Goal: Task Accomplishment & Management: Use online tool/utility

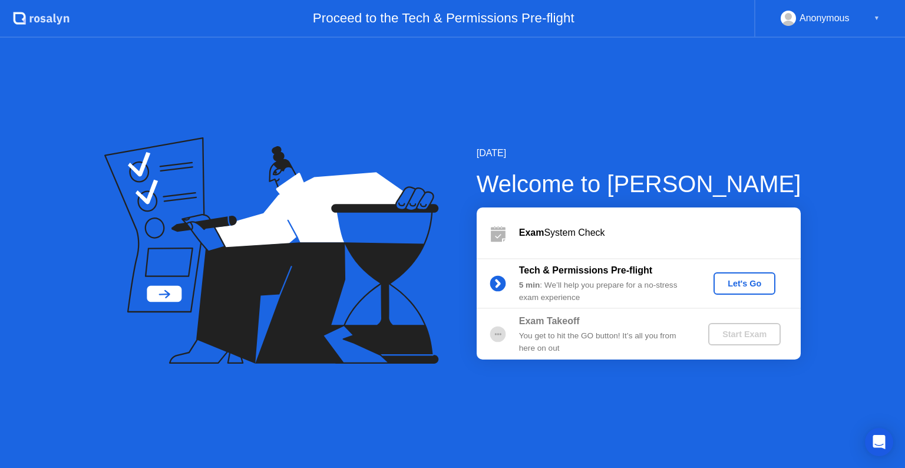
click at [732, 283] on div "Let's Go" at bounding box center [744, 283] width 52 height 9
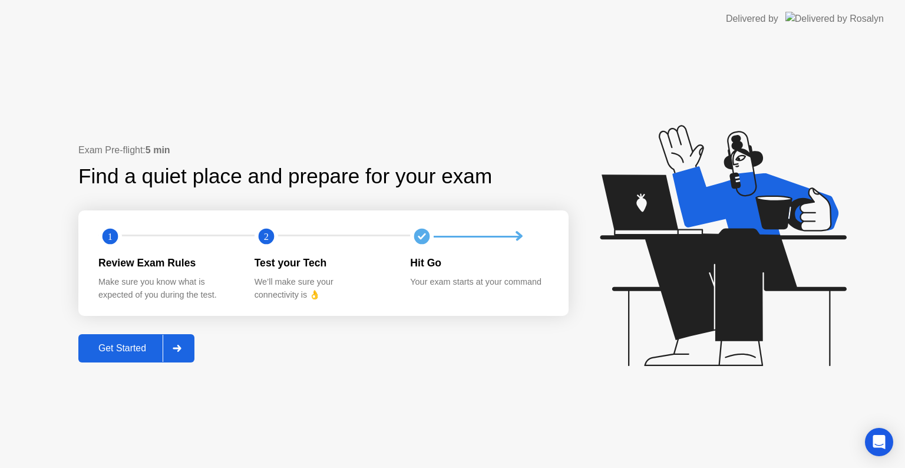
click at [171, 352] on div at bounding box center [177, 348] width 28 height 27
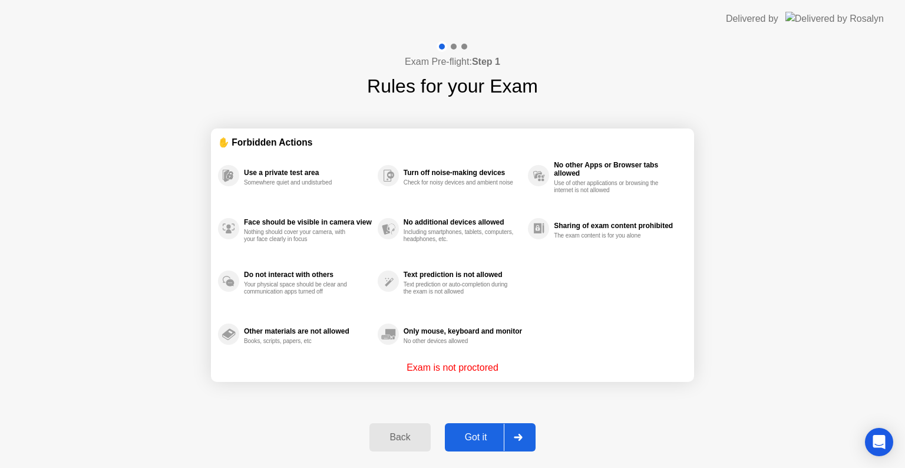
click at [488, 442] on div "Got it" at bounding box center [475, 437] width 55 height 11
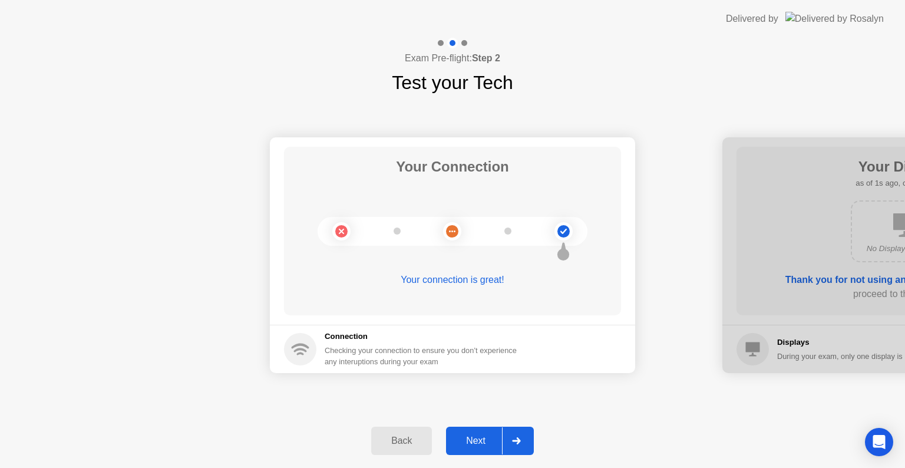
click at [491, 430] on button "Next" at bounding box center [490, 440] width 88 height 28
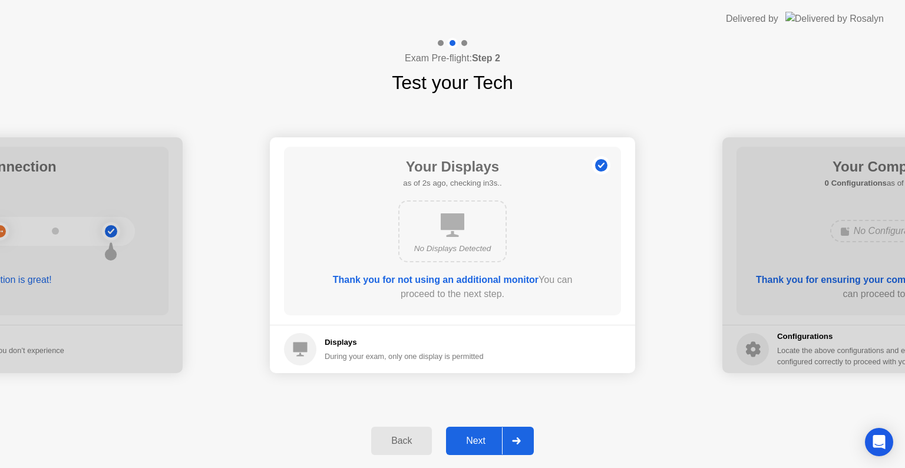
click at [491, 430] on button "Next" at bounding box center [490, 440] width 88 height 28
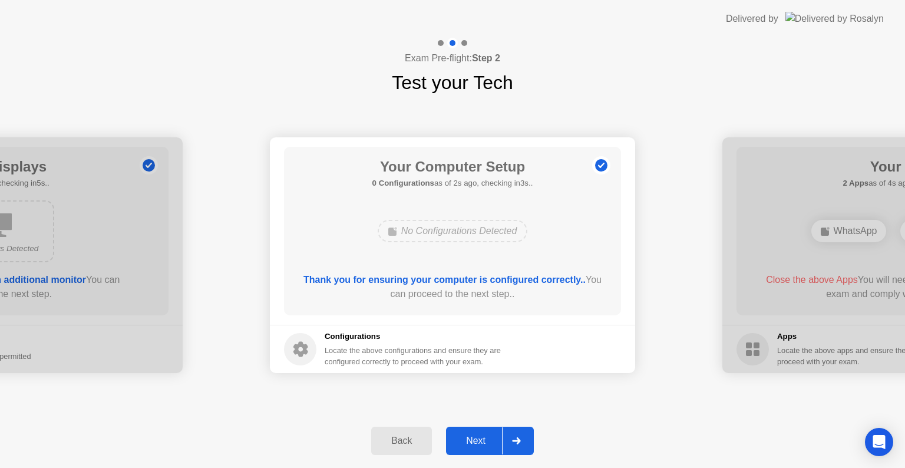
click at [491, 430] on button "Next" at bounding box center [490, 440] width 88 height 28
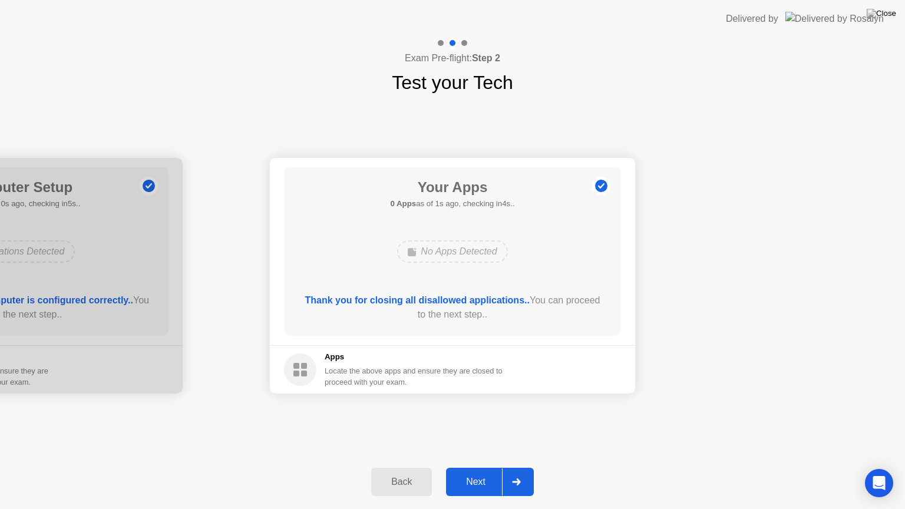
click at [517, 467] on div at bounding box center [516, 481] width 28 height 27
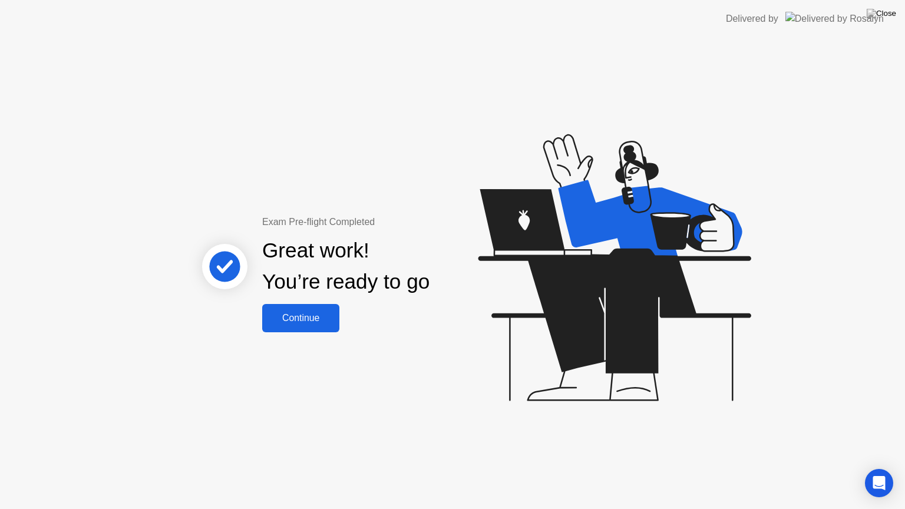
click at [332, 308] on button "Continue" at bounding box center [300, 318] width 77 height 28
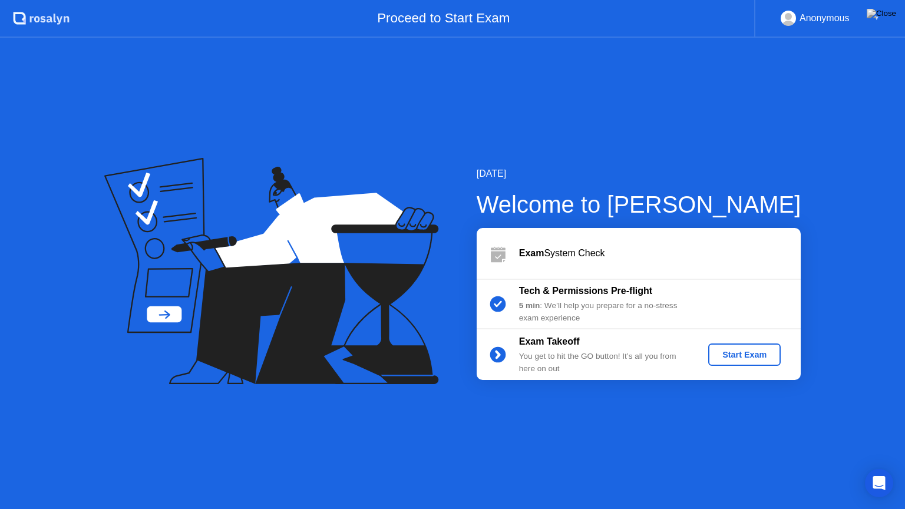
click at [720, 353] on div "Start Exam" at bounding box center [744, 354] width 63 height 9
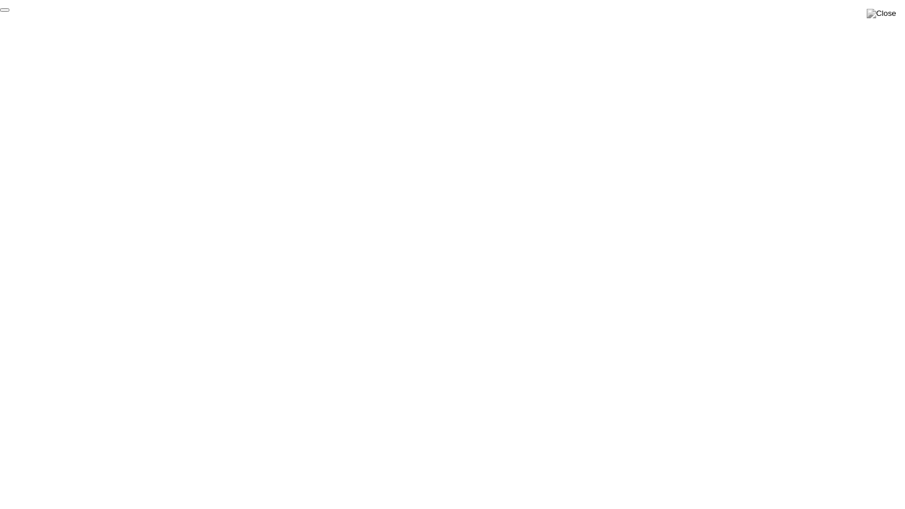
click div "End Proctoring Session"
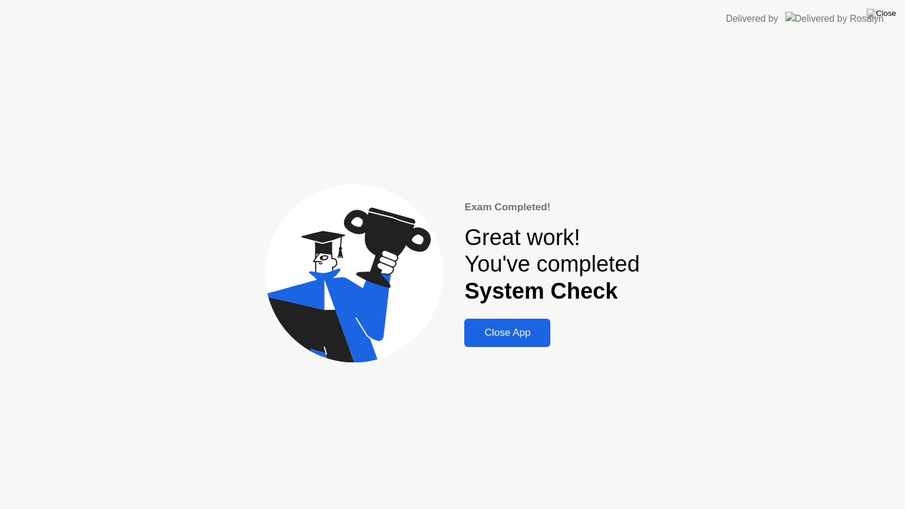
click at [538, 327] on div "Close App" at bounding box center [507, 333] width 79 height 12
